Goal: Task Accomplishment & Management: Complete application form

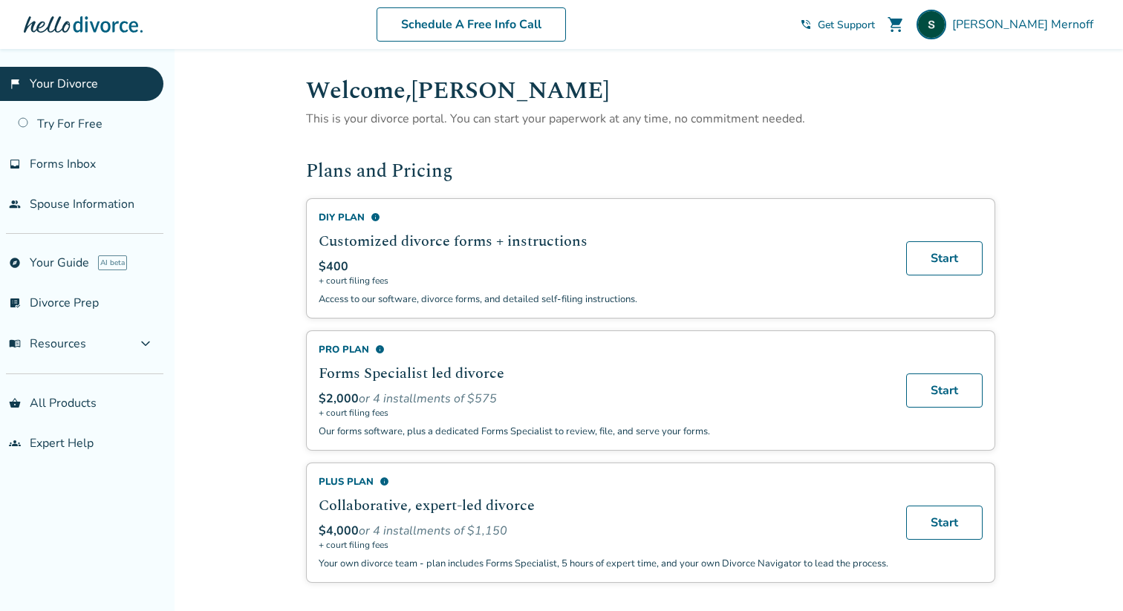
click at [53, 377] on div "flag_2 Your Divorce Try For Free inbox Forms Inbox people Spouse Information ex…" at bounding box center [87, 330] width 175 height 562
click at [79, 137] on link "Try For Free" at bounding box center [81, 124] width 163 height 34
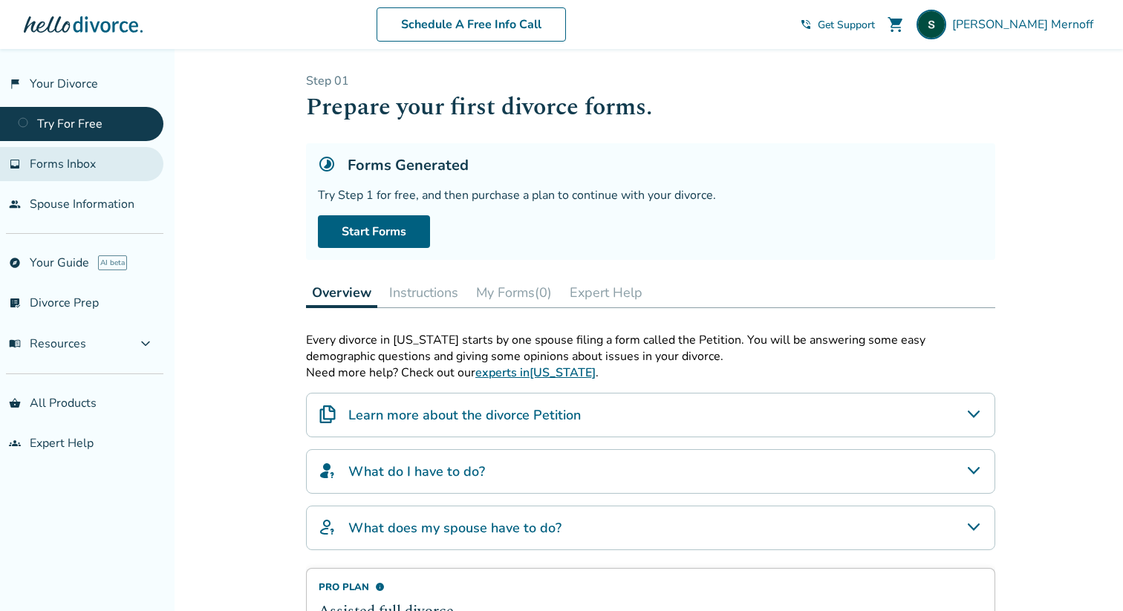
click at [73, 174] on link "inbox Forms Inbox" at bounding box center [81, 164] width 163 height 34
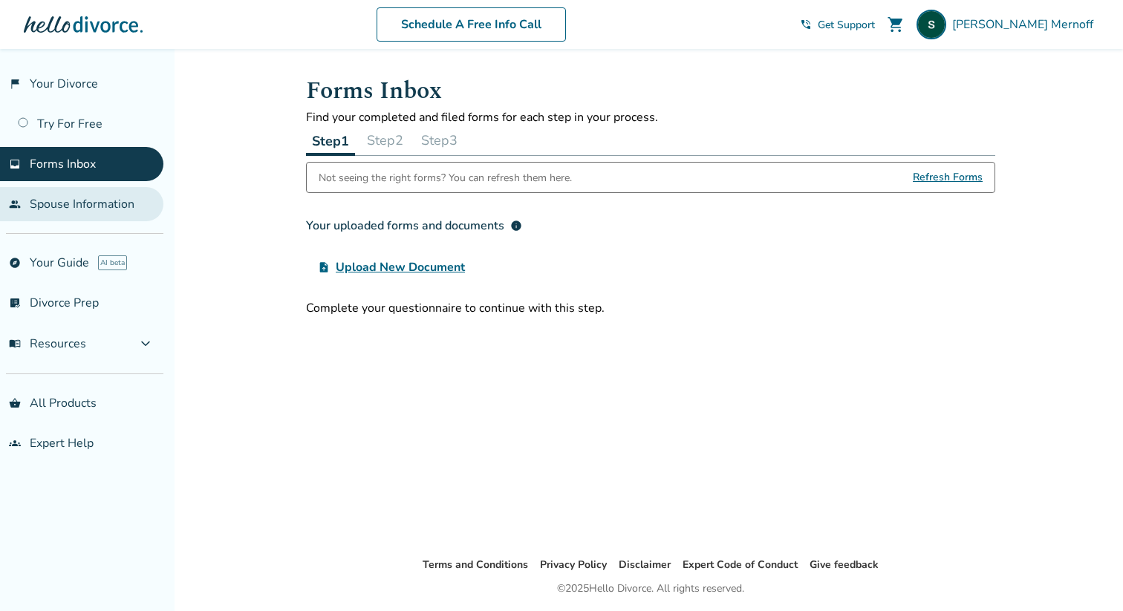
click at [85, 192] on link "people Spouse Information" at bounding box center [81, 204] width 163 height 34
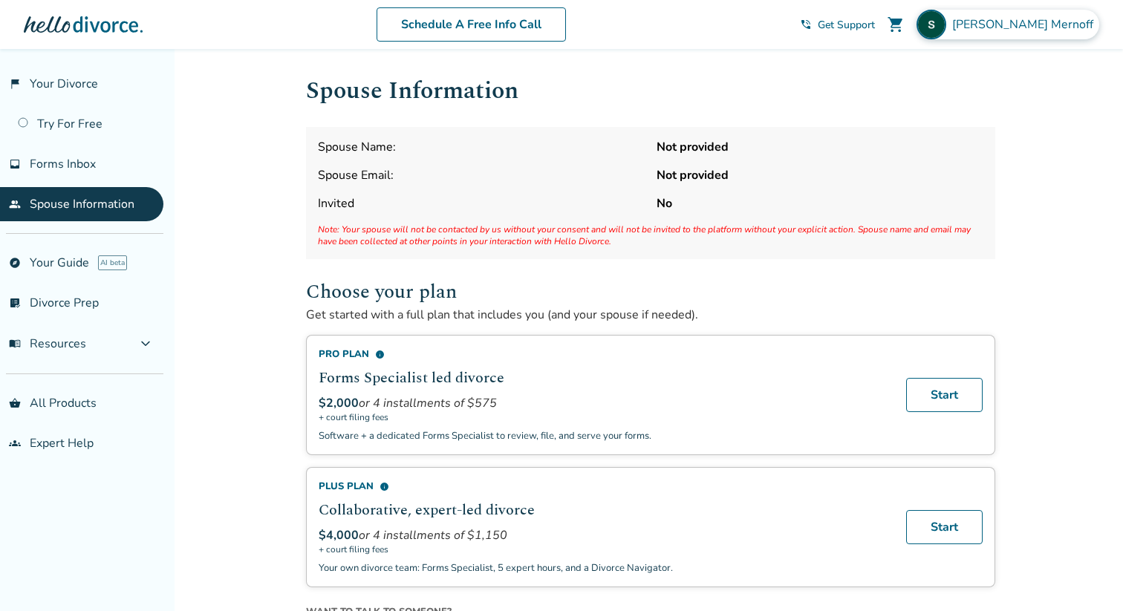
click at [1016, 26] on span "[PERSON_NAME]" at bounding box center [1025, 24] width 147 height 16
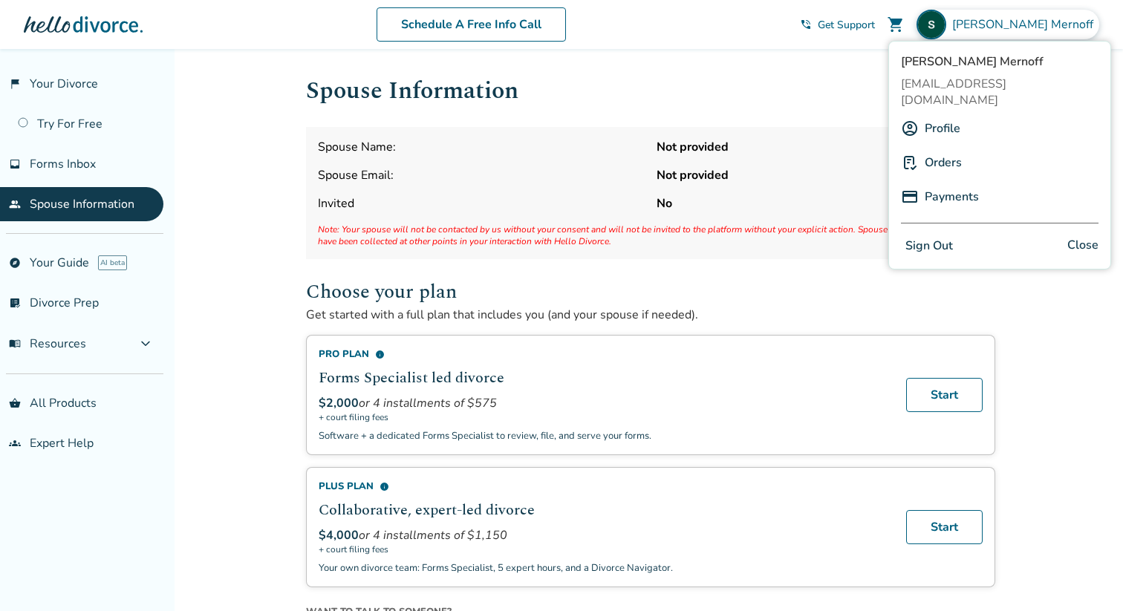
click at [1016, 27] on span "[PERSON_NAME]" at bounding box center [1025, 24] width 147 height 16
click at [75, 347] on span "menu_book Resources" at bounding box center [47, 344] width 77 height 16
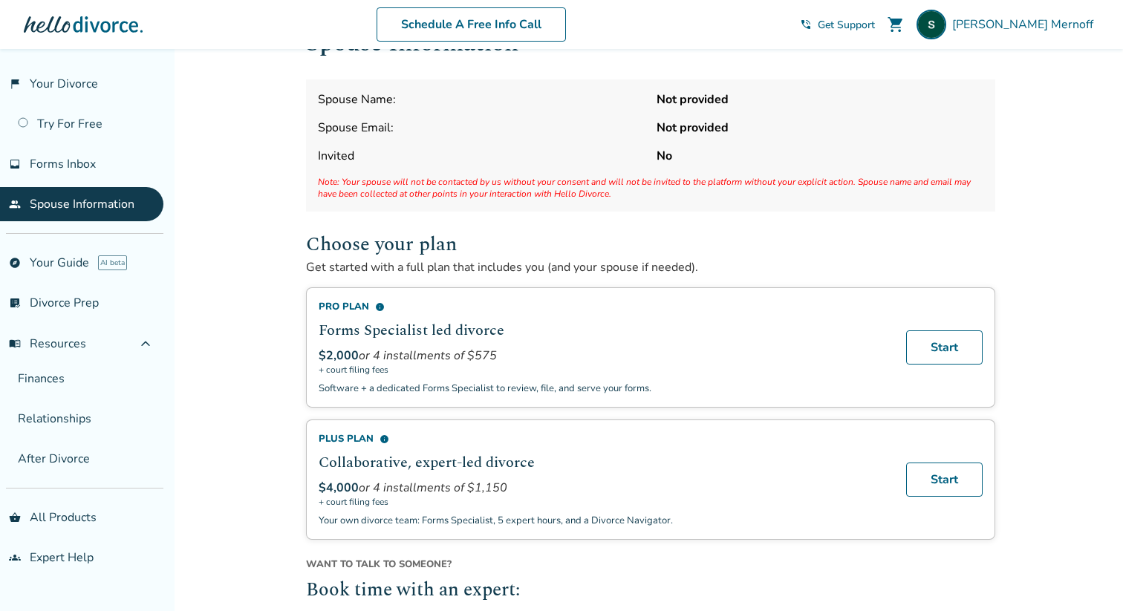
scroll to position [48, 0]
click at [79, 115] on link "Try For Free" at bounding box center [81, 124] width 163 height 34
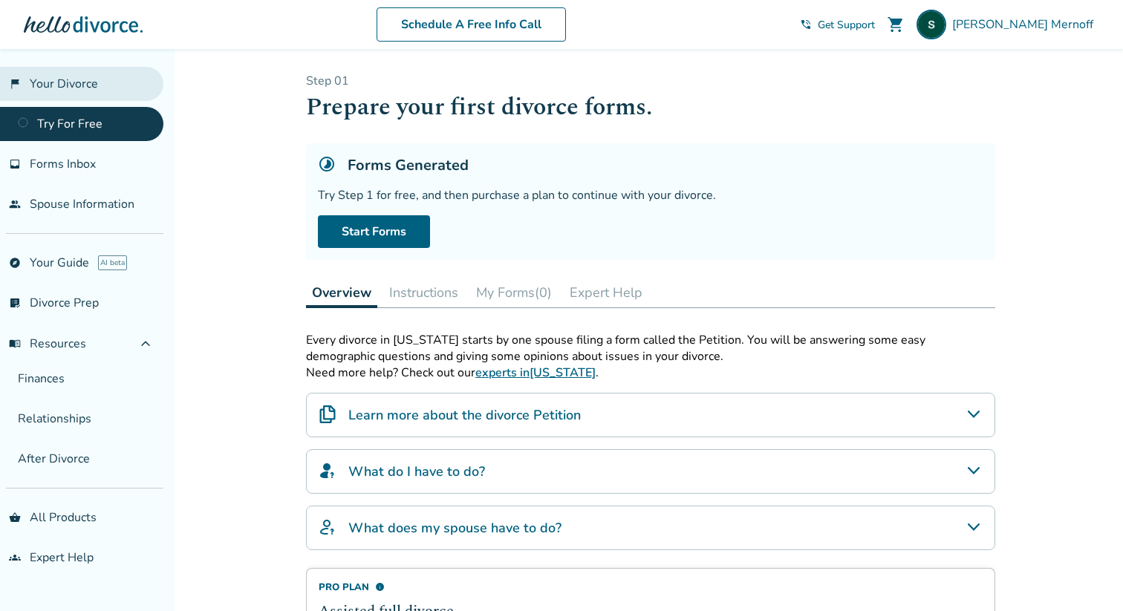
click at [89, 82] on link "flag_2 Your Divorce" at bounding box center [81, 84] width 163 height 34
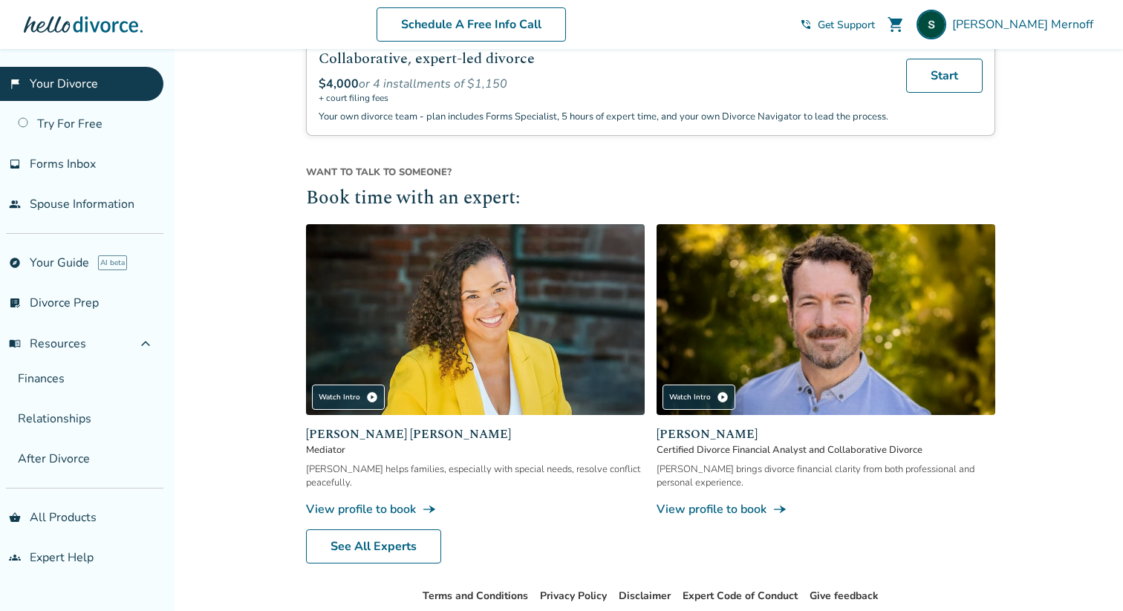
scroll to position [535, 0]
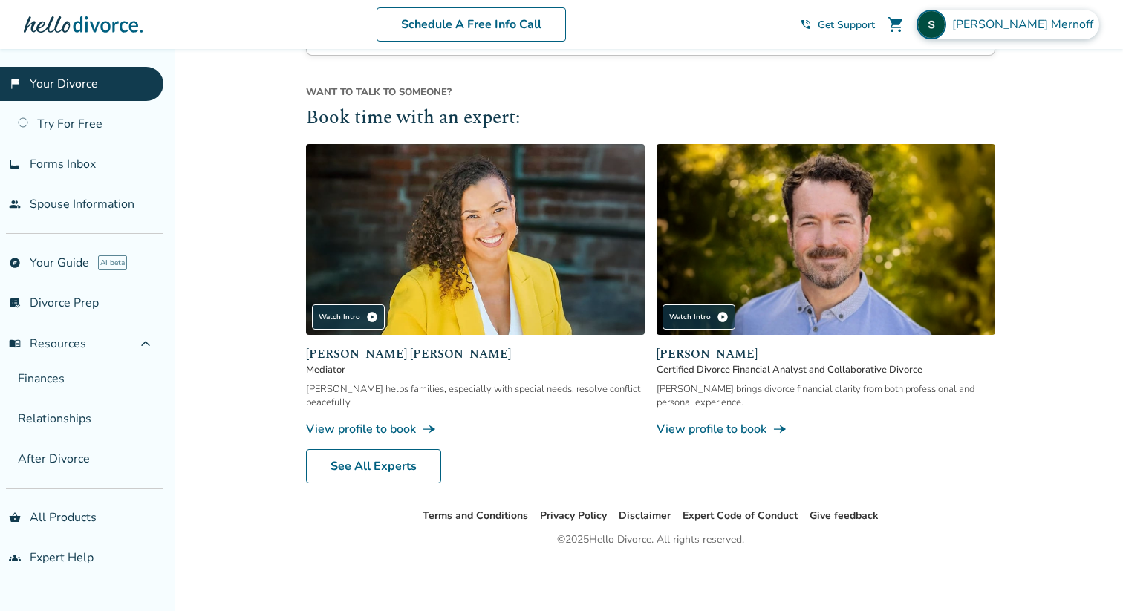
click at [946, 24] on img at bounding box center [932, 25] width 30 height 30
